Goal: Task Accomplishment & Management: Complete application form

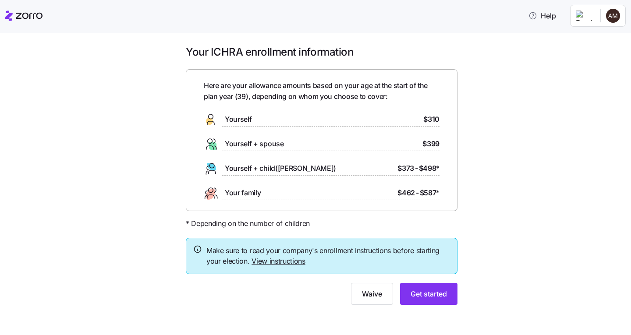
scroll to position [4, 0]
